Goal: Ask a question

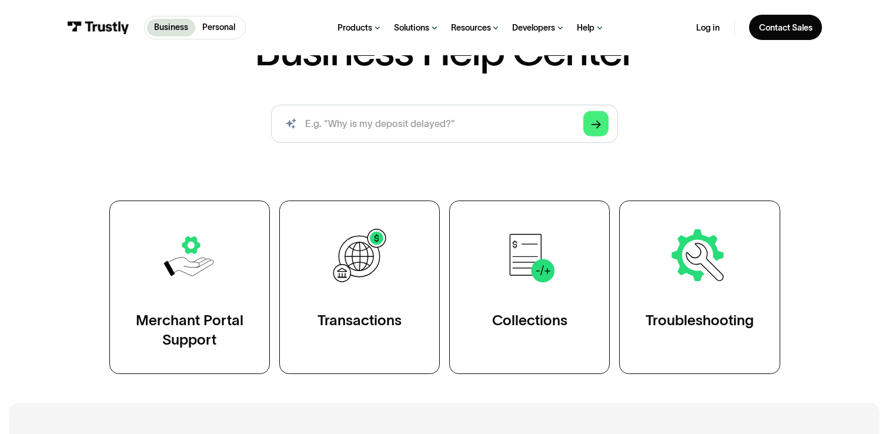
scroll to position [112, 0]
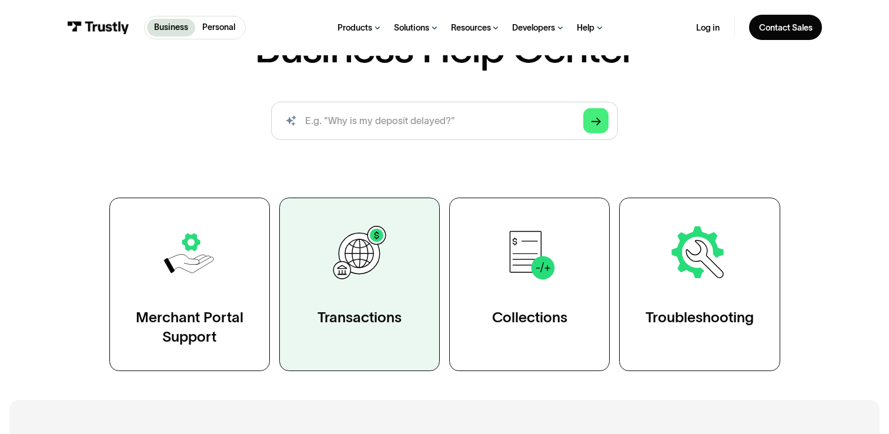
click at [390, 338] on link "Transactions" at bounding box center [359, 285] width 161 height 174
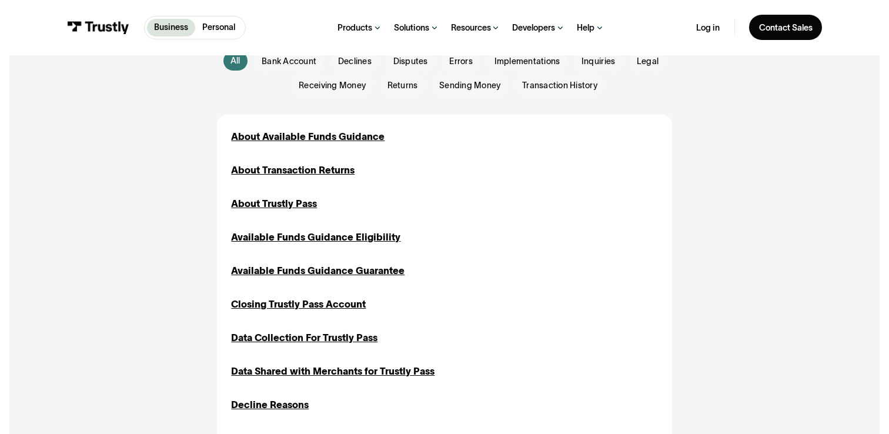
scroll to position [308, 0]
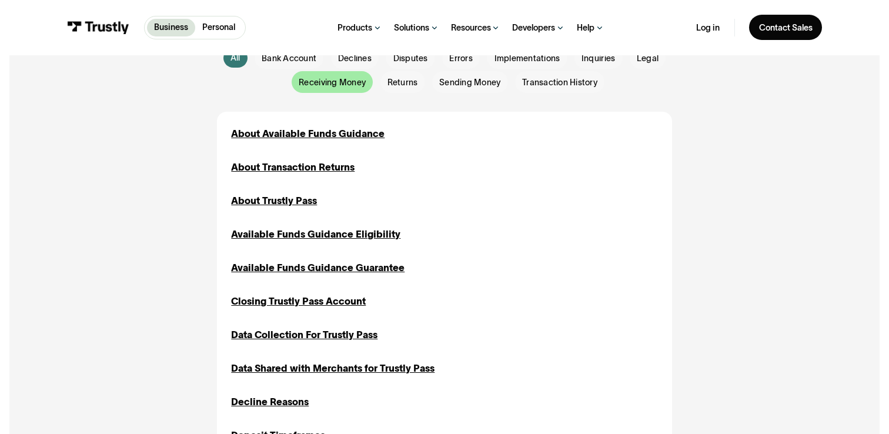
click at [343, 76] on span "Receiving Money" at bounding box center [332, 82] width 67 height 12
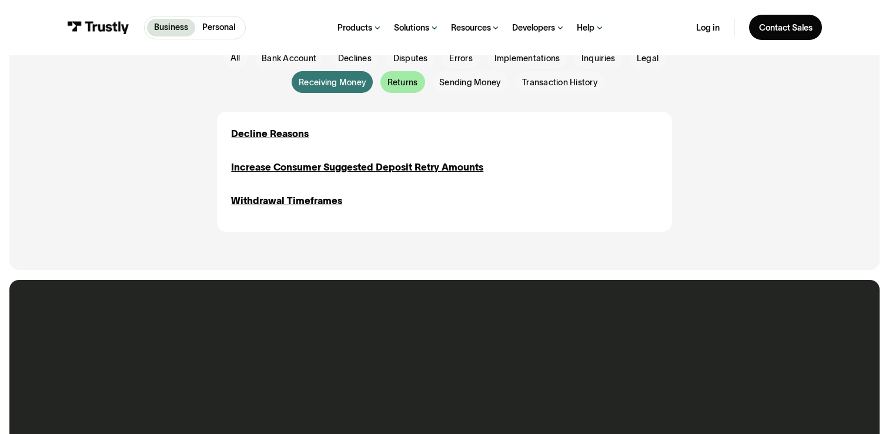
click at [399, 79] on span "Returns" at bounding box center [403, 82] width 31 height 12
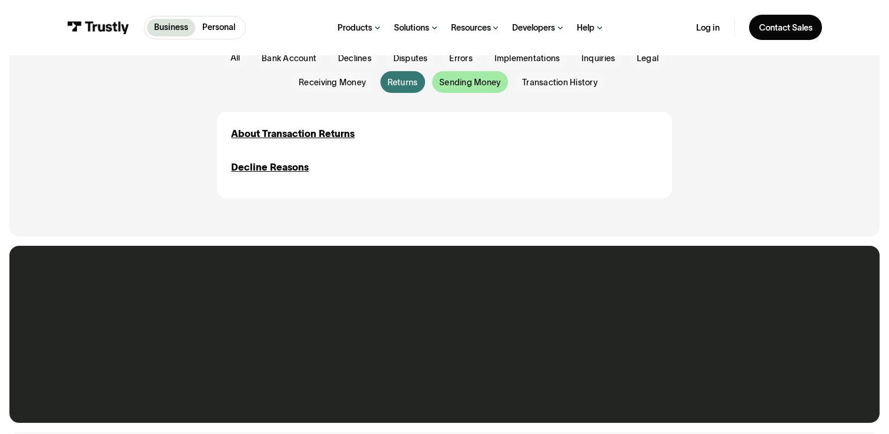
click at [477, 85] on span "Sending Money" at bounding box center [469, 82] width 61 height 12
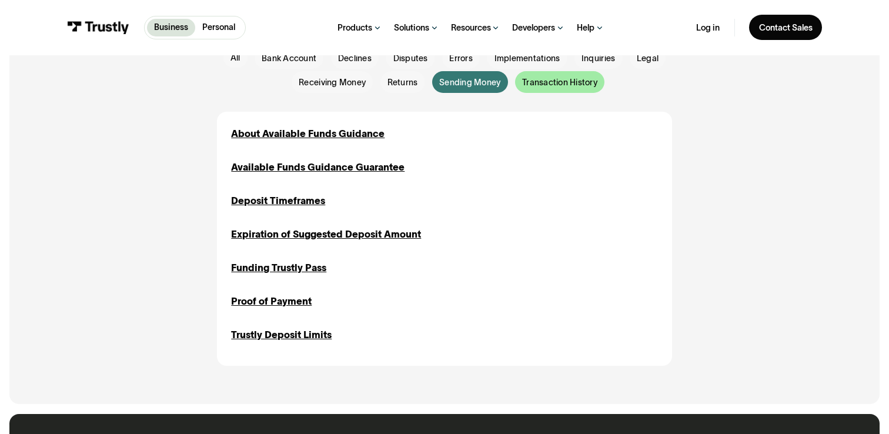
click at [526, 91] on div "Email Form" at bounding box center [559, 82] width 89 height 22
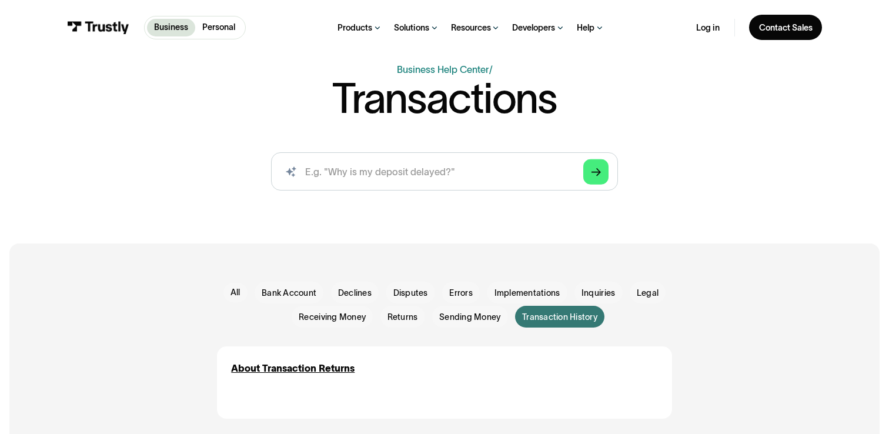
scroll to position [74, 0]
click at [235, 294] on div "All" at bounding box center [236, 292] width 10 height 12
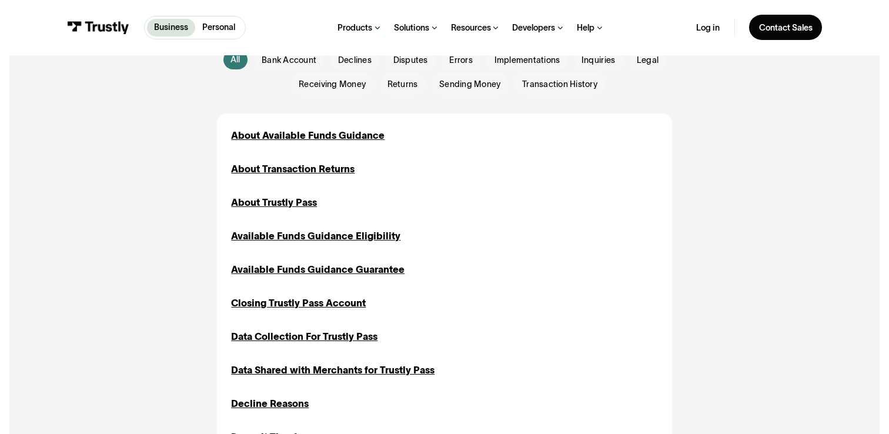
scroll to position [0, 0]
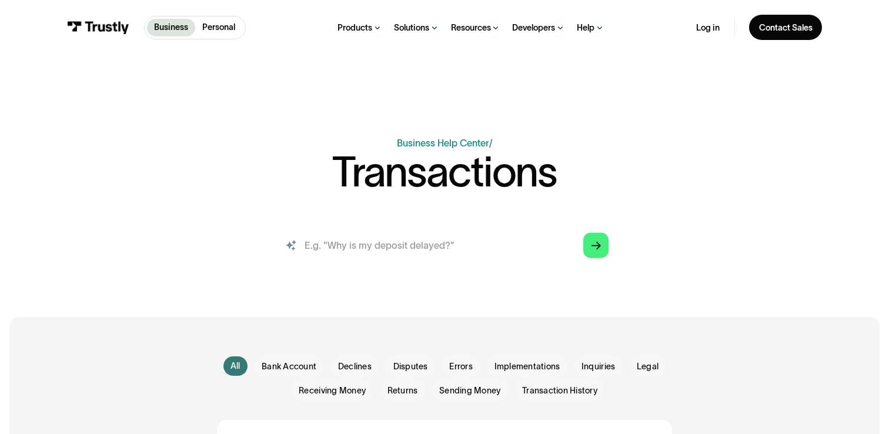
click at [363, 244] on input "search" at bounding box center [445, 245] width 348 height 38
click at [465, 246] on input "search" at bounding box center [445, 245] width 348 height 38
click at [449, 249] on input "trustly wallett" at bounding box center [445, 245] width 348 height 38
type input "trustly wallet"
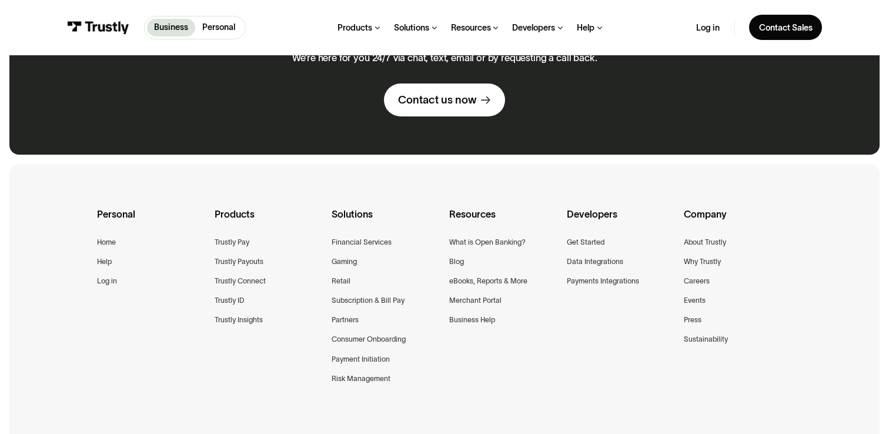
scroll to position [1141, 0]
